Goal: Find specific page/section: Find specific page/section

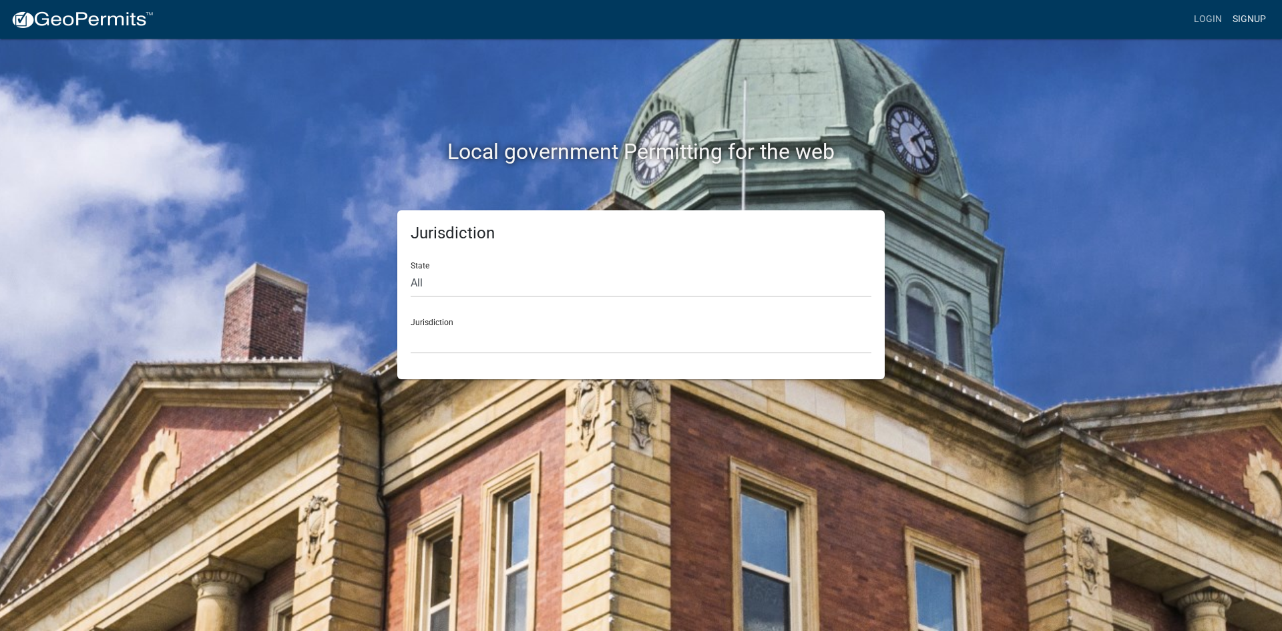
click at [1245, 21] on link "Signup" at bounding box center [1249, 19] width 44 height 25
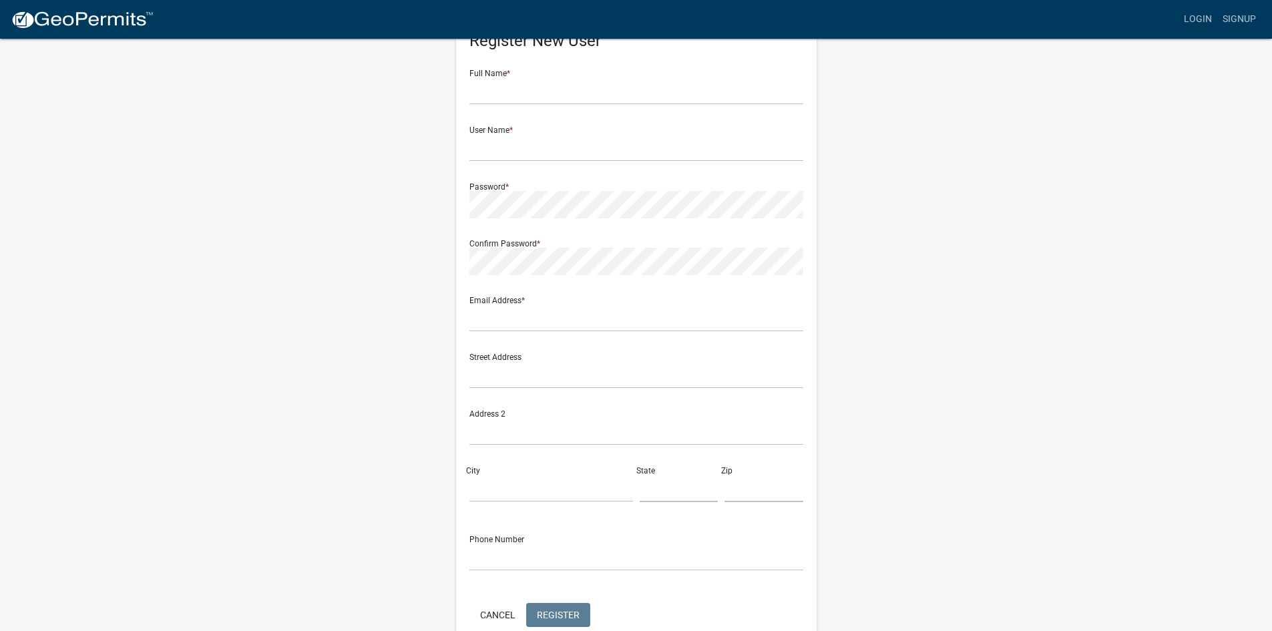
scroll to position [121, 0]
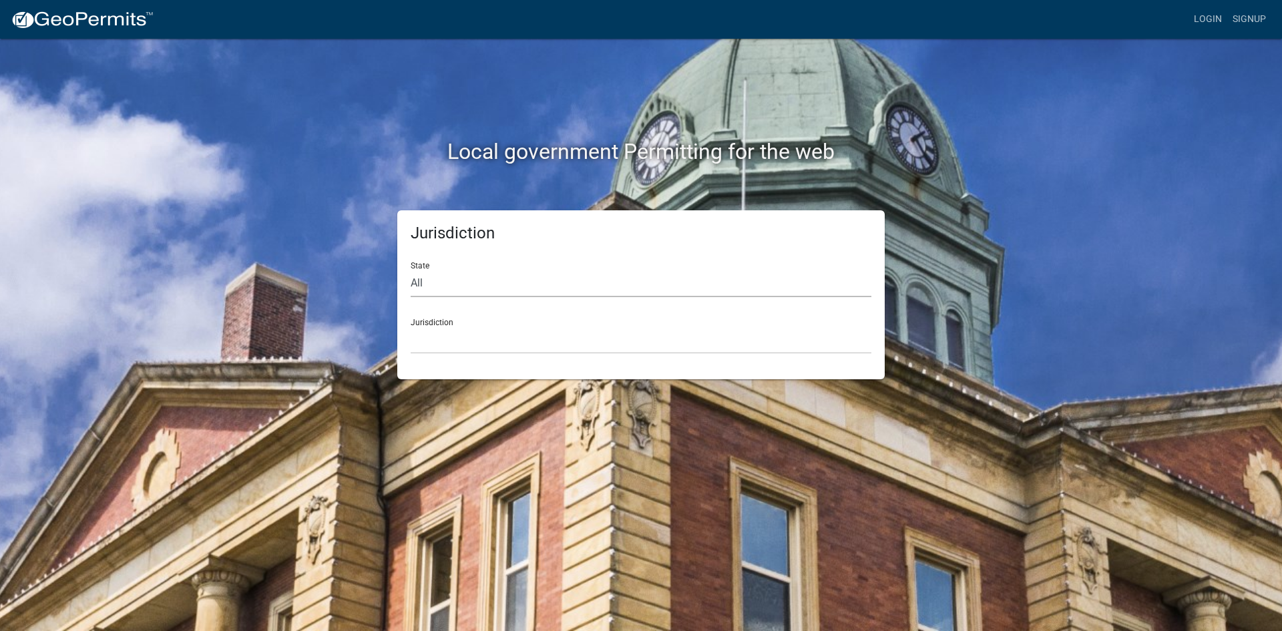
click at [519, 289] on select "All [US_STATE] [US_STATE] [US_STATE] [US_STATE] [US_STATE] [US_STATE] [US_STATE…" at bounding box center [641, 283] width 461 height 27
select select "[US_STATE]"
click at [411, 270] on select "All [US_STATE] [US_STATE] [US_STATE] [US_STATE] [US_STATE] [US_STATE] [US_STATE…" at bounding box center [641, 283] width 461 height 27
click at [486, 334] on select "City of [GEOGRAPHIC_DATA], [US_STATE] City of [GEOGRAPHIC_DATA], [US_STATE] Cit…" at bounding box center [641, 339] width 461 height 27
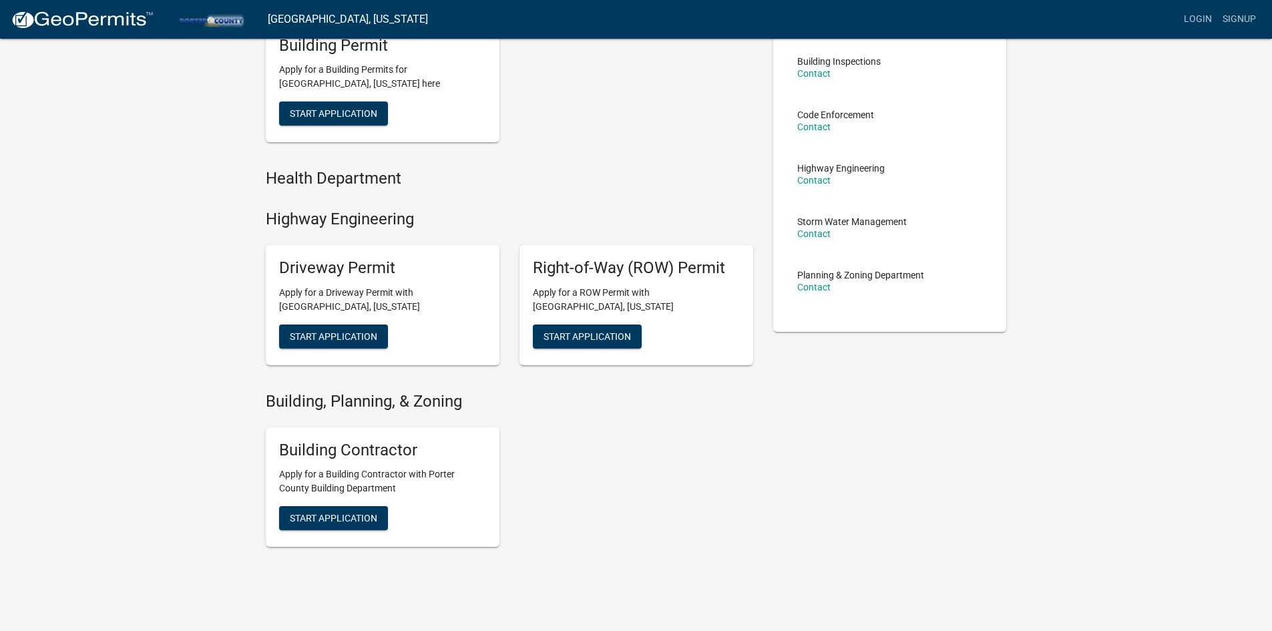
scroll to position [180, 0]
